Goal: Navigation & Orientation: Find specific page/section

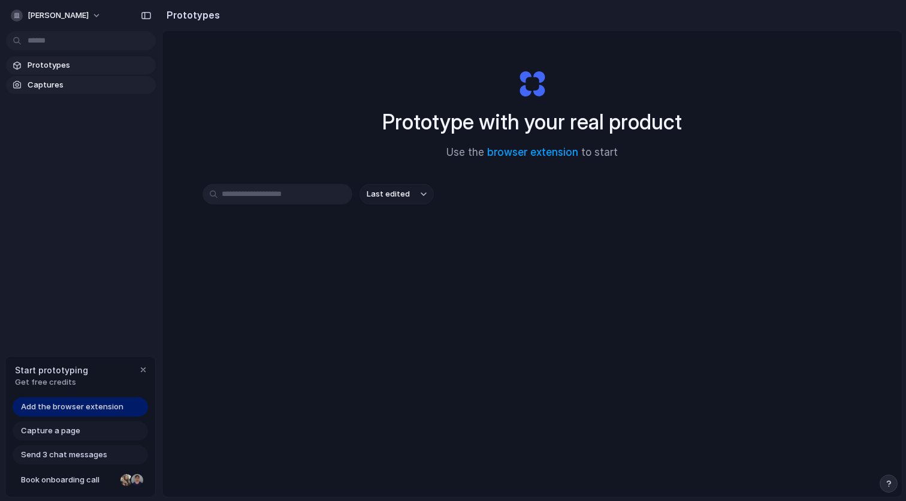
click at [84, 90] on span "Captures" at bounding box center [89, 85] width 123 height 12
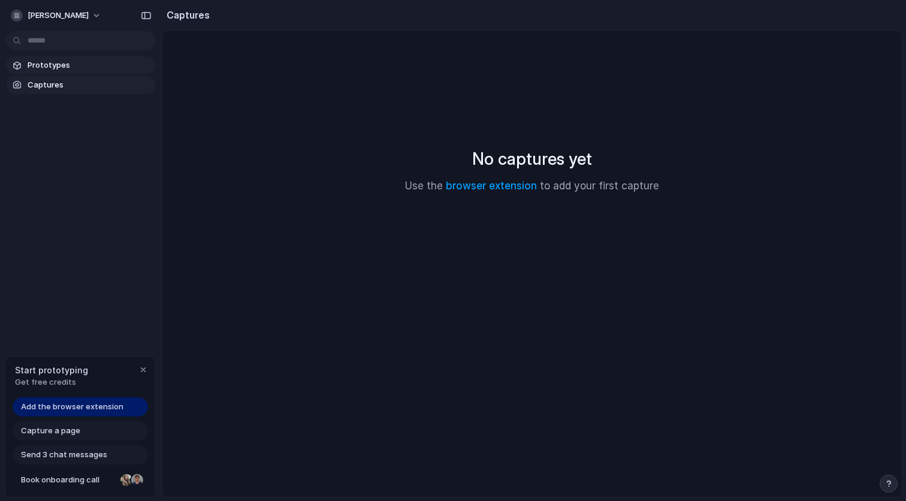
click at [93, 65] on span "Prototypes" at bounding box center [89, 65] width 123 height 12
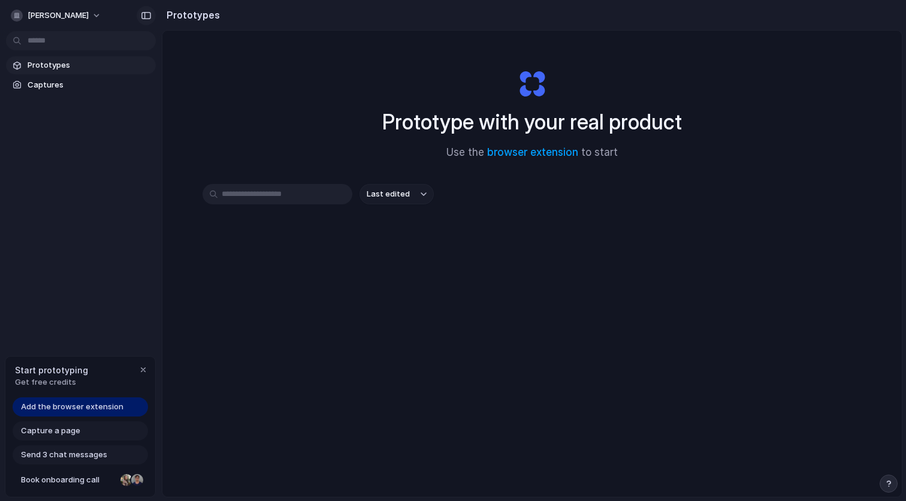
click at [143, 20] on button "button" at bounding box center [146, 15] width 19 height 19
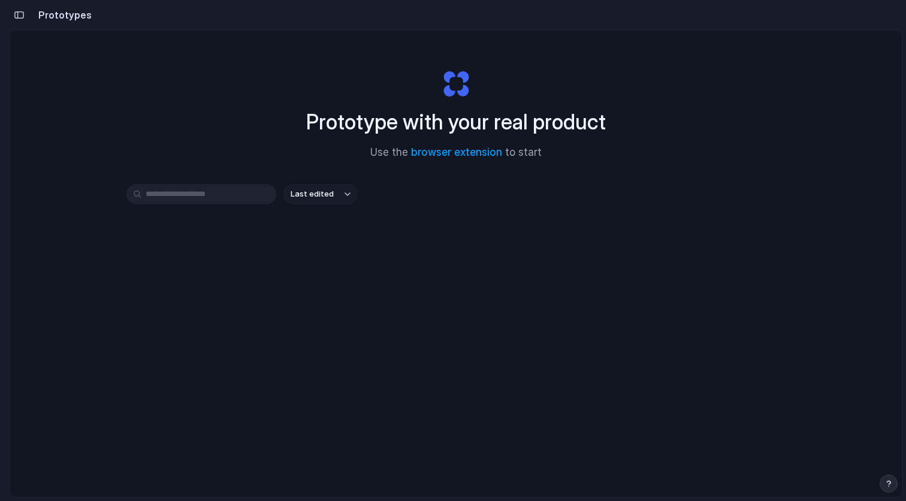
click at [14, 17] on div "button" at bounding box center [19, 15] width 11 height 8
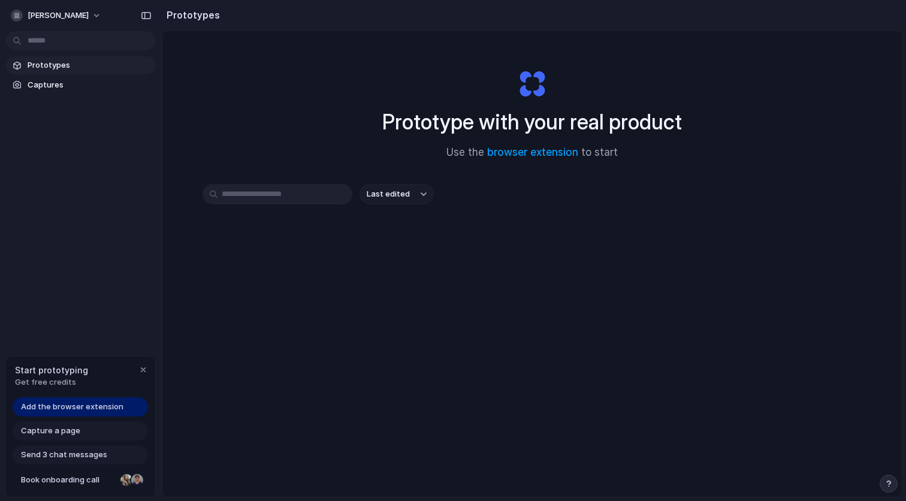
click at [61, 405] on span "Add the browser extension" at bounding box center [72, 407] width 102 height 12
